Goal: Task Accomplishment & Management: Manage account settings

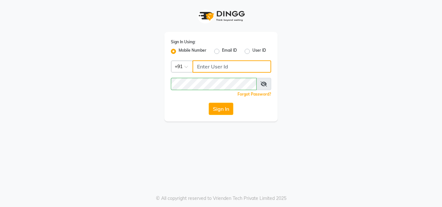
click at [197, 69] on input "Username" at bounding box center [232, 67] width 79 height 12
type input "7030073600"
click at [262, 83] on icon at bounding box center [263, 84] width 6 height 5
click at [264, 85] on icon at bounding box center [264, 84] width 6 height 5
click at [221, 114] on button "Sign In" at bounding box center [221, 109] width 25 height 12
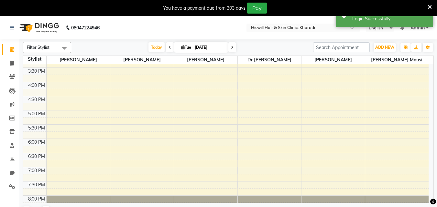
scroll to position [142, 0]
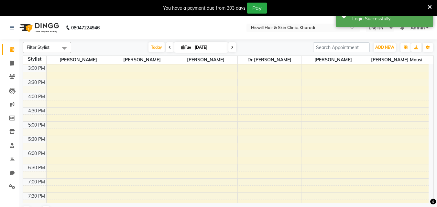
click at [232, 48] on icon at bounding box center [232, 48] width 3 height 4
type input "01-10-2025"
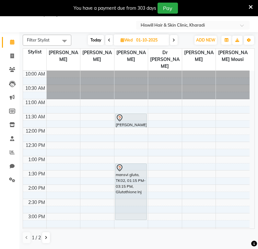
scroll to position [0, 0]
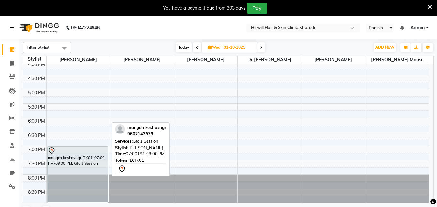
scroll to position [174, 0]
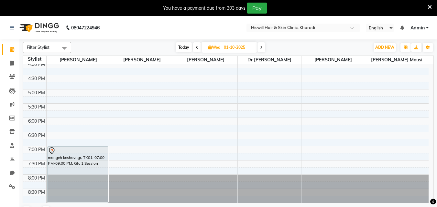
click at [257, 47] on icon at bounding box center [261, 48] width 3 height 4
type input "02-10-2025"
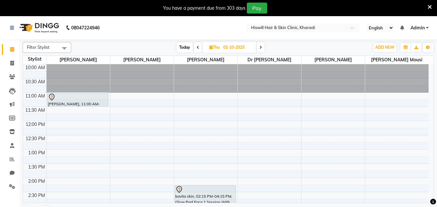
scroll to position [32, 0]
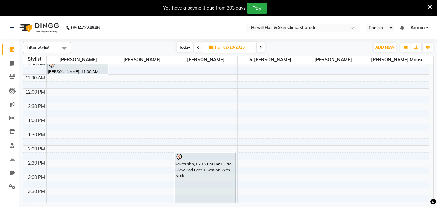
click at [116, 94] on div "10:00 AM 10:30 AM 11:00 AM 11:30 AM 12:00 PM 12:30 PM 1:00 PM 1:30 PM 2:00 PM 2…" at bounding box center [226, 188] width 406 height 313
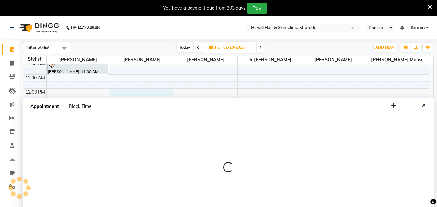
select select "62613"
select select "720"
select select "tentative"
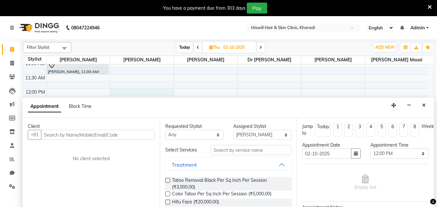
scroll to position [16, 0]
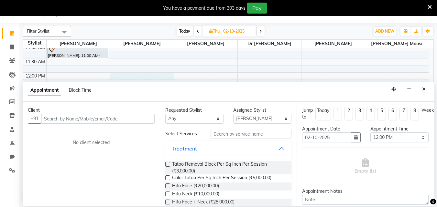
click at [69, 122] on input "text" at bounding box center [98, 119] width 114 height 10
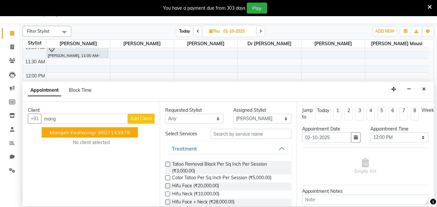
click at [79, 133] on span "mangeh keshavngr" at bounding box center [73, 132] width 47 height 6
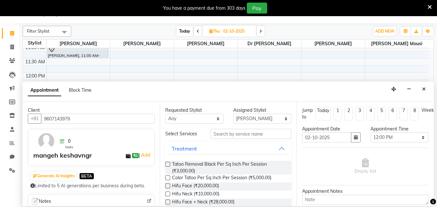
type input "9607143979"
click at [222, 134] on input "text" at bounding box center [251, 134] width 81 height 10
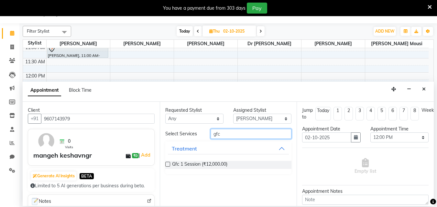
type input "gfc"
click at [166, 164] on label at bounding box center [167, 164] width 5 height 5
click at [166, 164] on input "checkbox" at bounding box center [167, 165] width 4 height 4
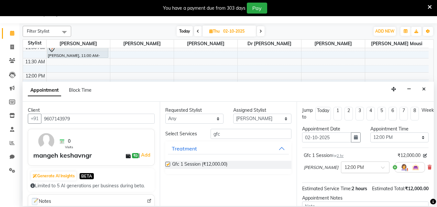
checkbox input "false"
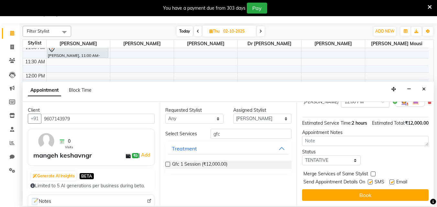
scroll to position [77, 0]
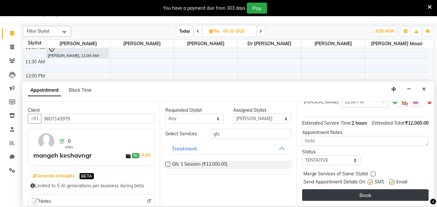
click at [257, 190] on button "Book" at bounding box center [365, 196] width 127 height 12
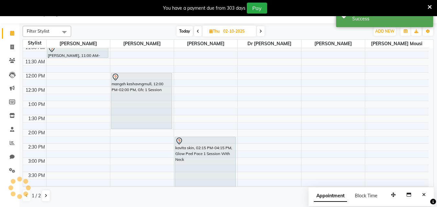
scroll to position [0, 0]
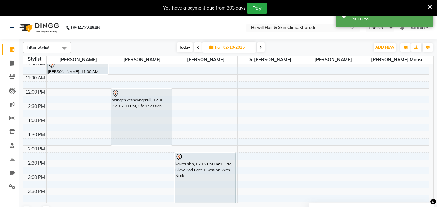
click at [198, 44] on span at bounding box center [198, 47] width 8 height 10
type input "01-10-2025"
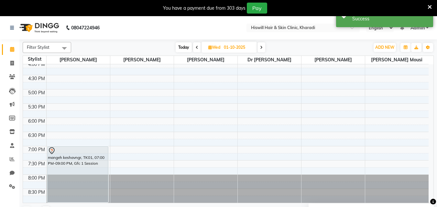
scroll to position [16, 0]
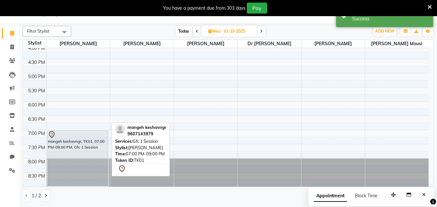
click at [87, 149] on div "mangeh keshavngr, TK01, 07:00 PM-09:00 PM, Gfc 1 Session" at bounding box center [78, 159] width 61 height 56
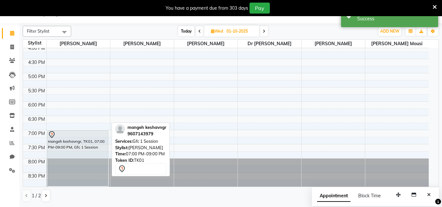
select select "7"
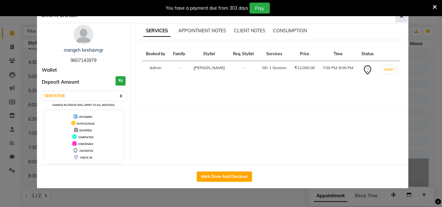
click at [257, 16] on icon "button" at bounding box center [402, 16] width 4 height 5
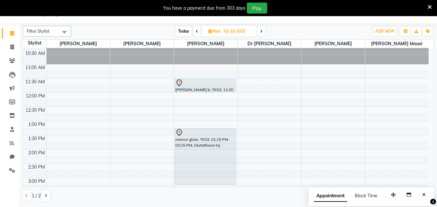
click at [257, 34] on span at bounding box center [262, 31] width 8 height 10
type input "02-10-2025"
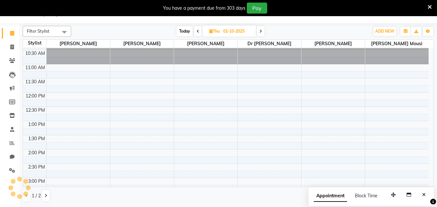
scroll to position [174, 0]
